Goal: Navigation & Orientation: Find specific page/section

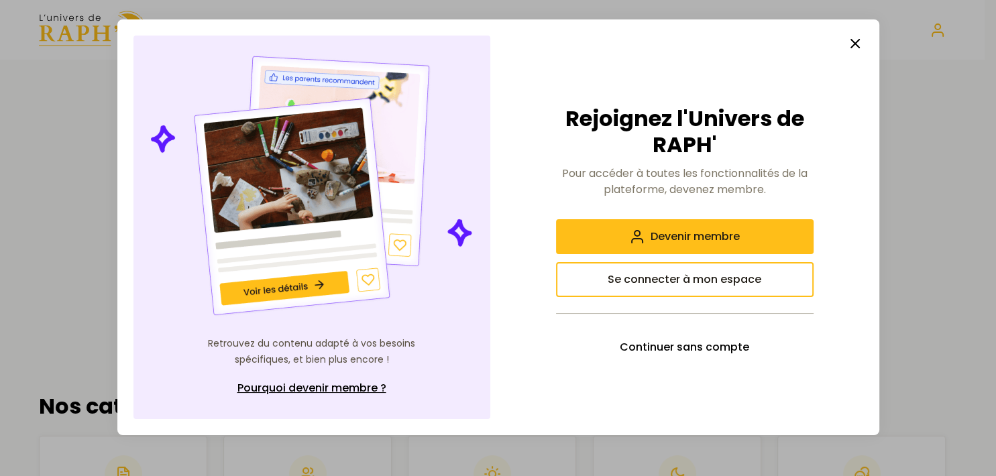
click at [715, 286] on span "Se connecter à mon espace" at bounding box center [685, 280] width 154 height 16
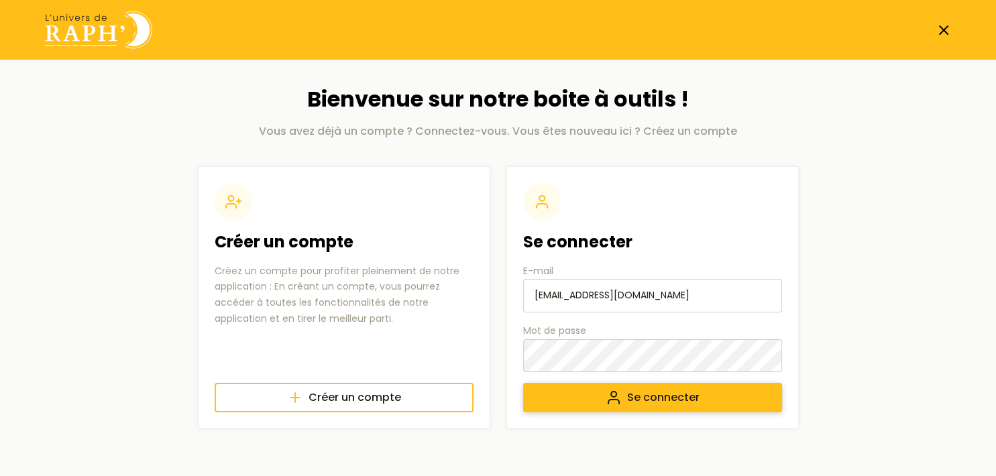
click at [623, 400] on button "Se connecter" at bounding box center [652, 398] width 259 height 30
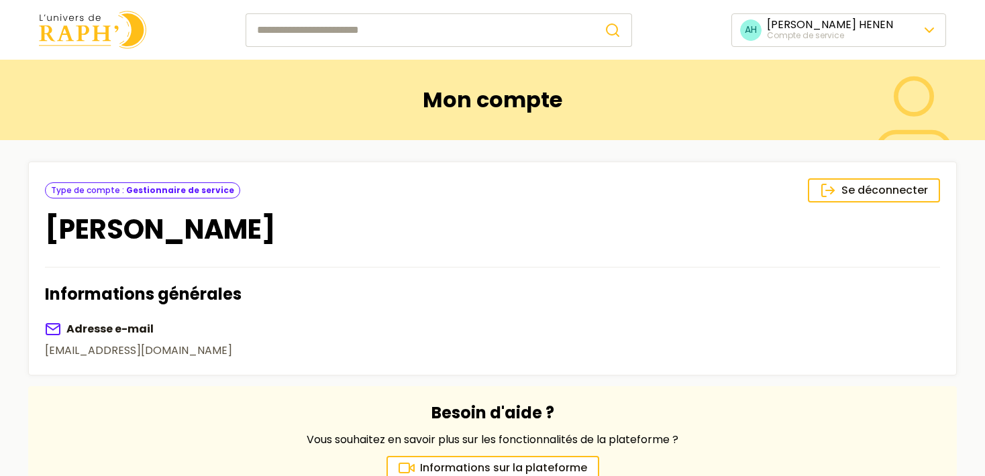
click at [927, 31] on html "🍪 Nous respectons votre vie privée. Nous utilisons des cookies pour améliorer v…" at bounding box center [492, 404] width 985 height 808
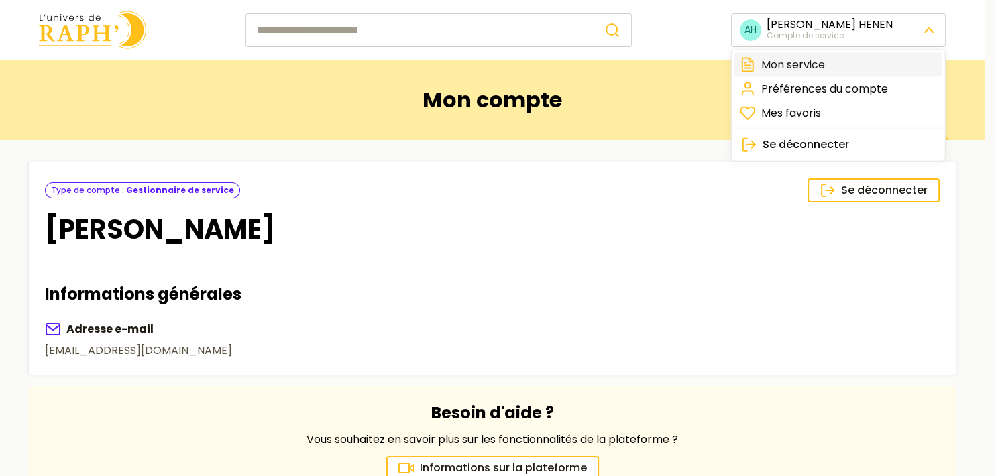
click at [809, 66] on link "Mon service" at bounding box center [839, 65] width 208 height 24
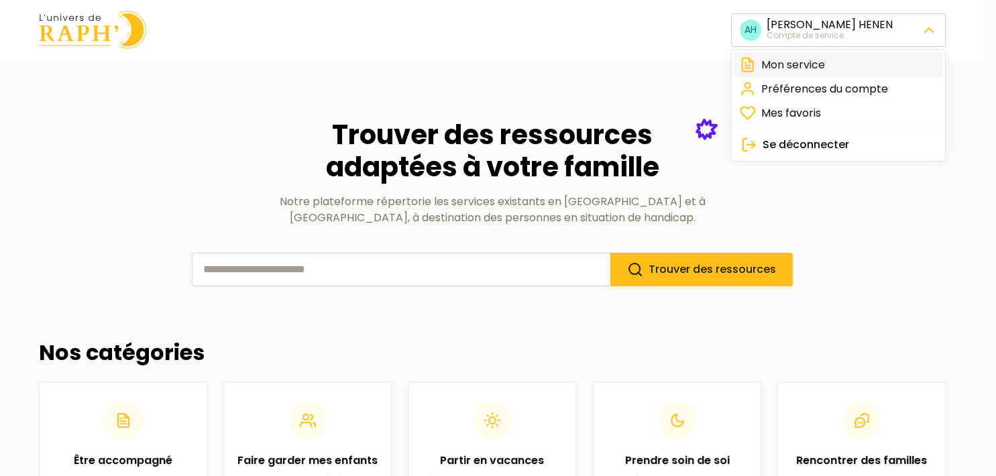
click at [796, 67] on link "Mon service" at bounding box center [839, 65] width 208 height 24
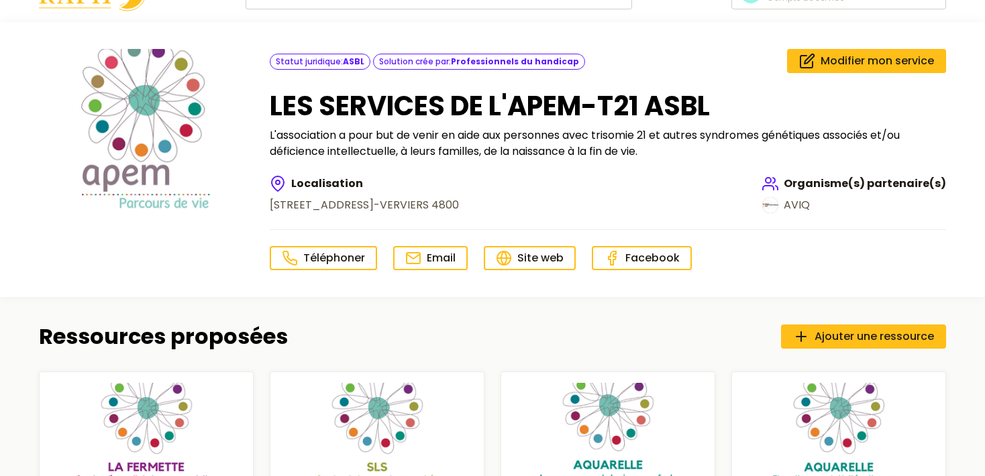
scroll to position [70, 0]
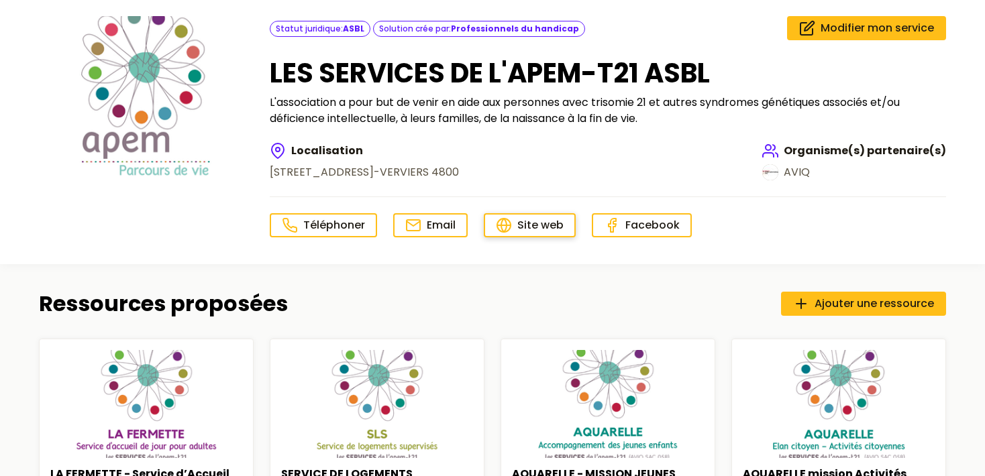
click at [522, 213] on link "Site web" at bounding box center [530, 225] width 92 height 24
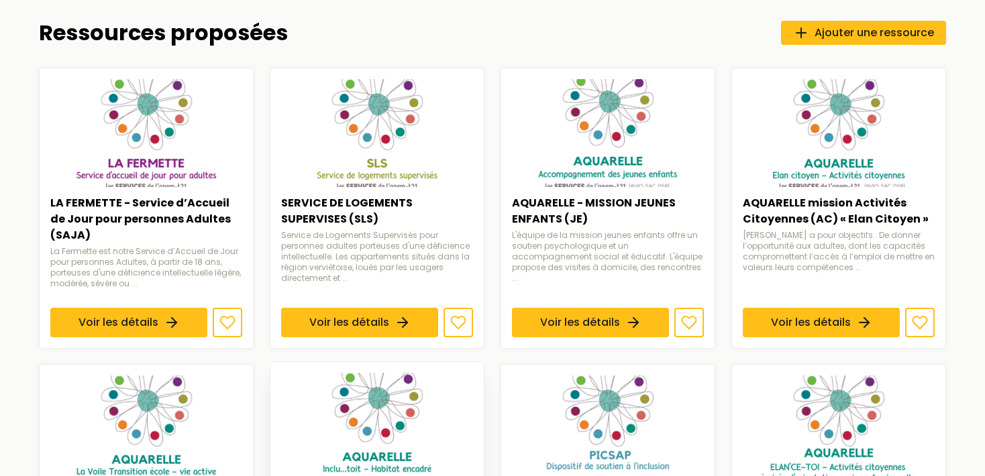
scroll to position [212, 0]
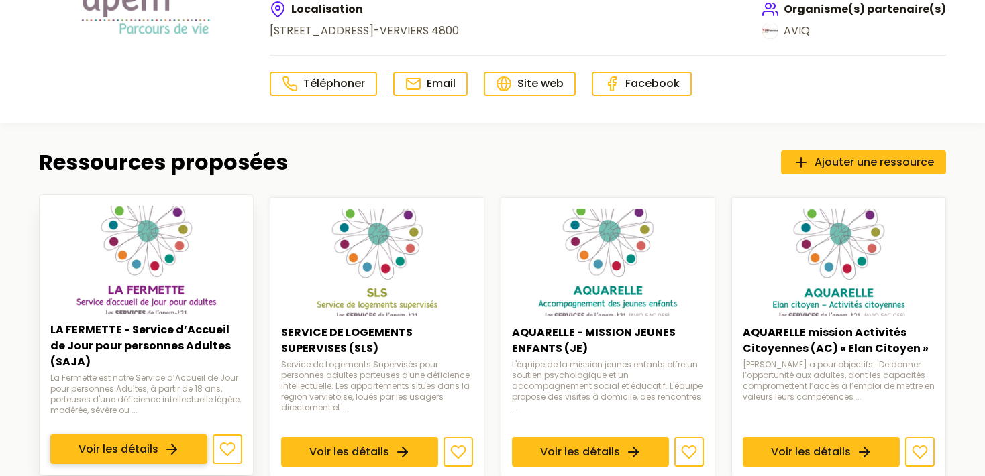
click at [162, 442] on link "Voir les détails" at bounding box center [128, 449] width 157 height 30
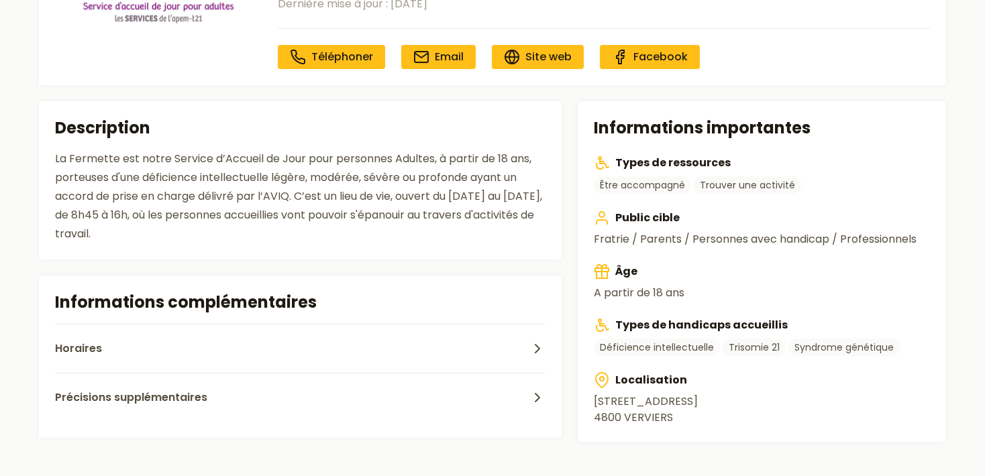
scroll to position [283, 0]
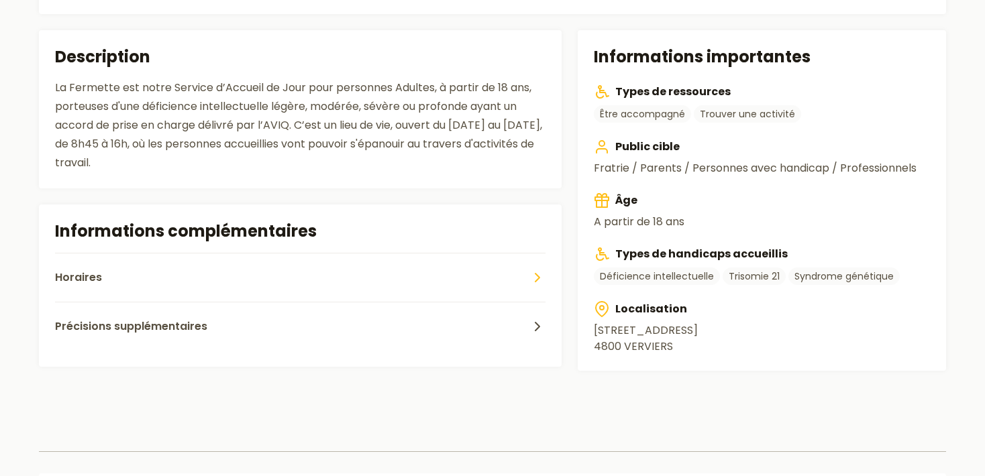
click at [440, 272] on button "Horaires" at bounding box center [300, 277] width 491 height 49
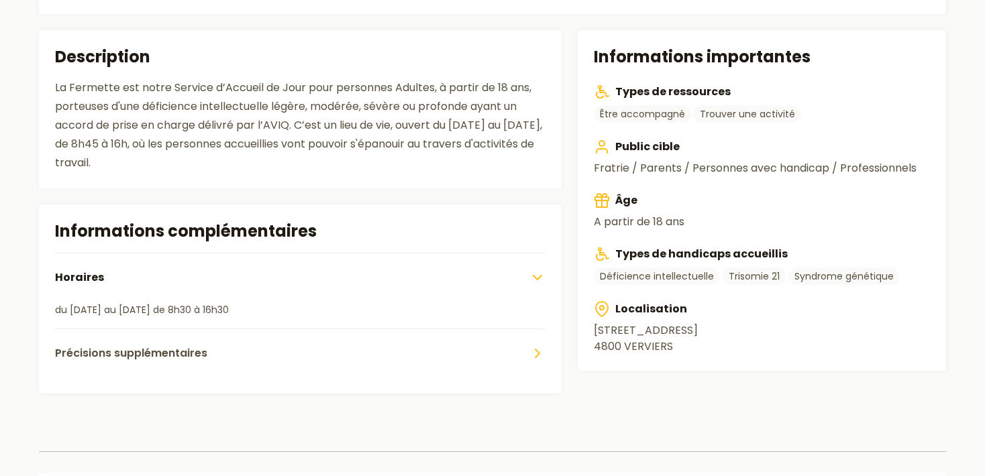
click at [444, 350] on button "Précisions supplémentaires" at bounding box center [300, 353] width 491 height 49
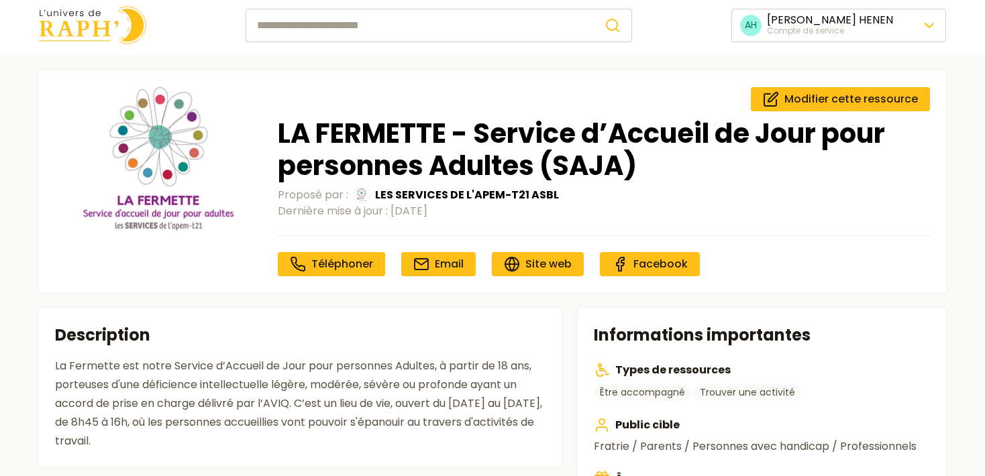
scroll to position [0, 0]
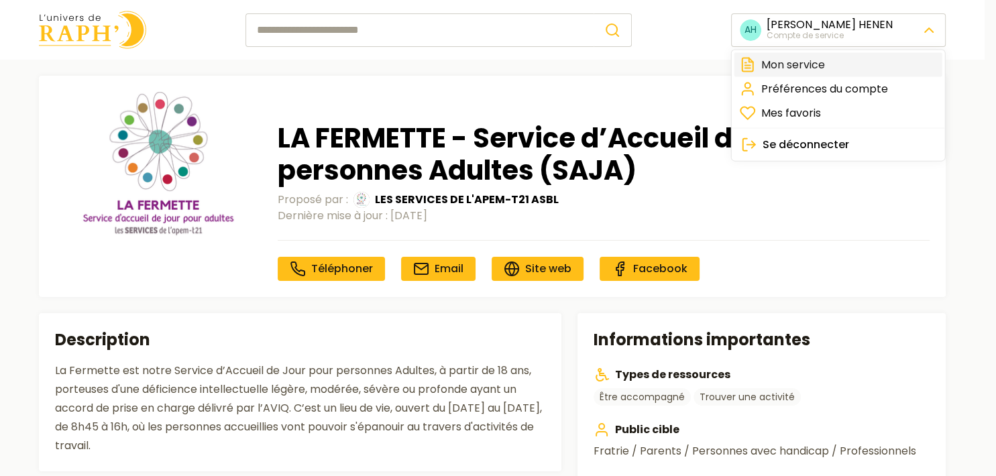
click at [804, 64] on link "Mon service" at bounding box center [839, 65] width 208 height 24
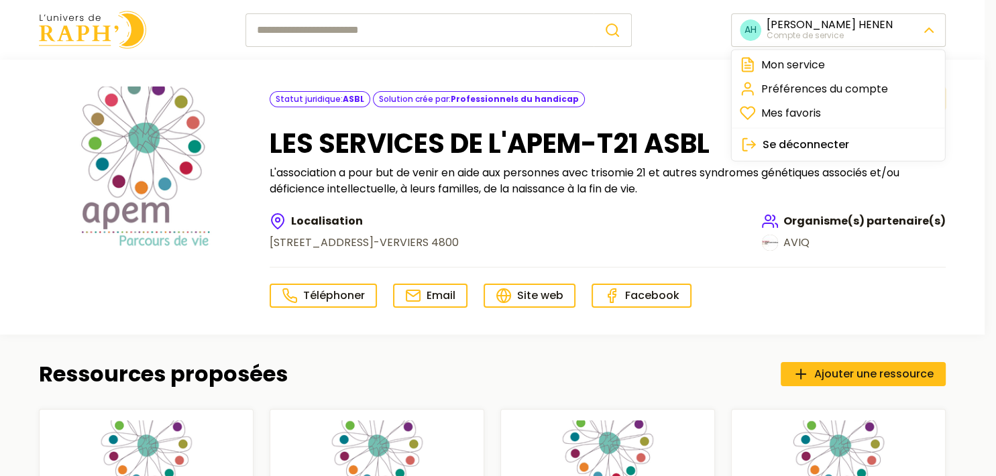
click at [797, 93] on link "Préférences du compte" at bounding box center [839, 89] width 208 height 24
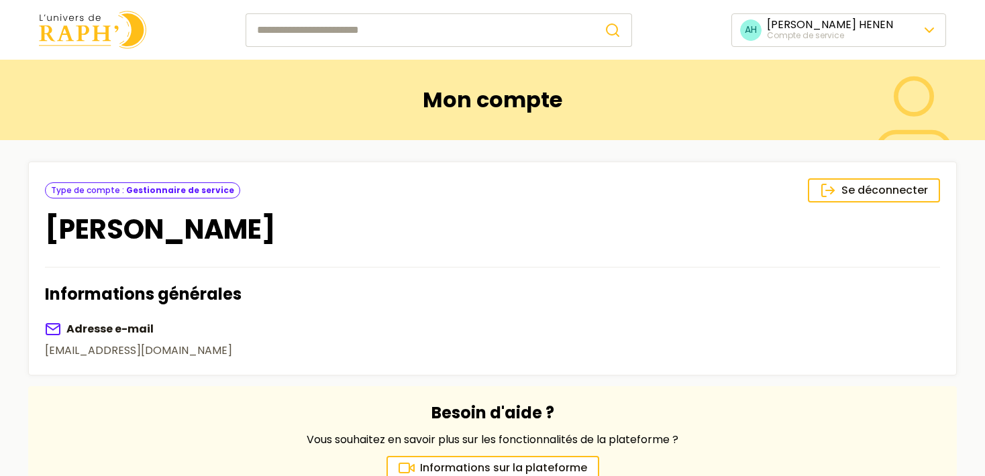
click at [858, 32] on html "AH Alison HENEN Compte de service Mon compte Se déconnecter Type de compte : Ge…" at bounding box center [492, 404] width 985 height 808
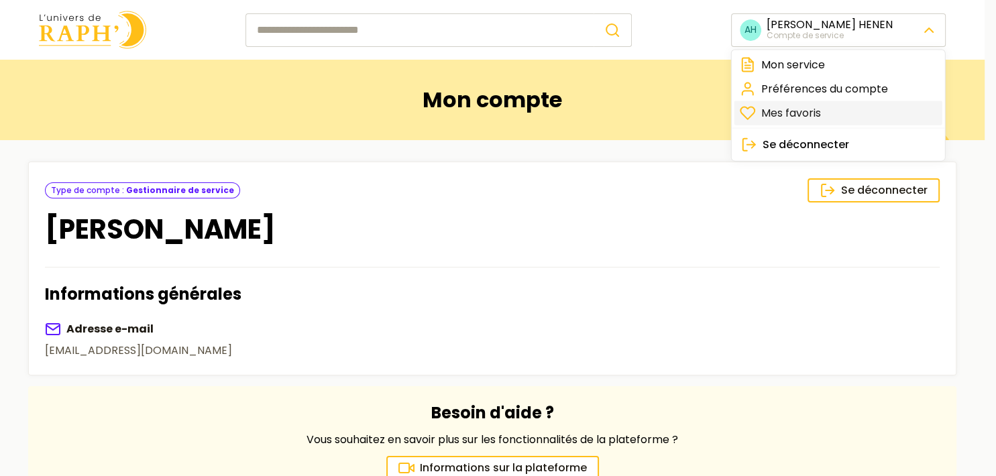
click at [784, 116] on link "Mes favoris" at bounding box center [839, 113] width 208 height 24
